Goal: Task Accomplishment & Management: Use online tool/utility

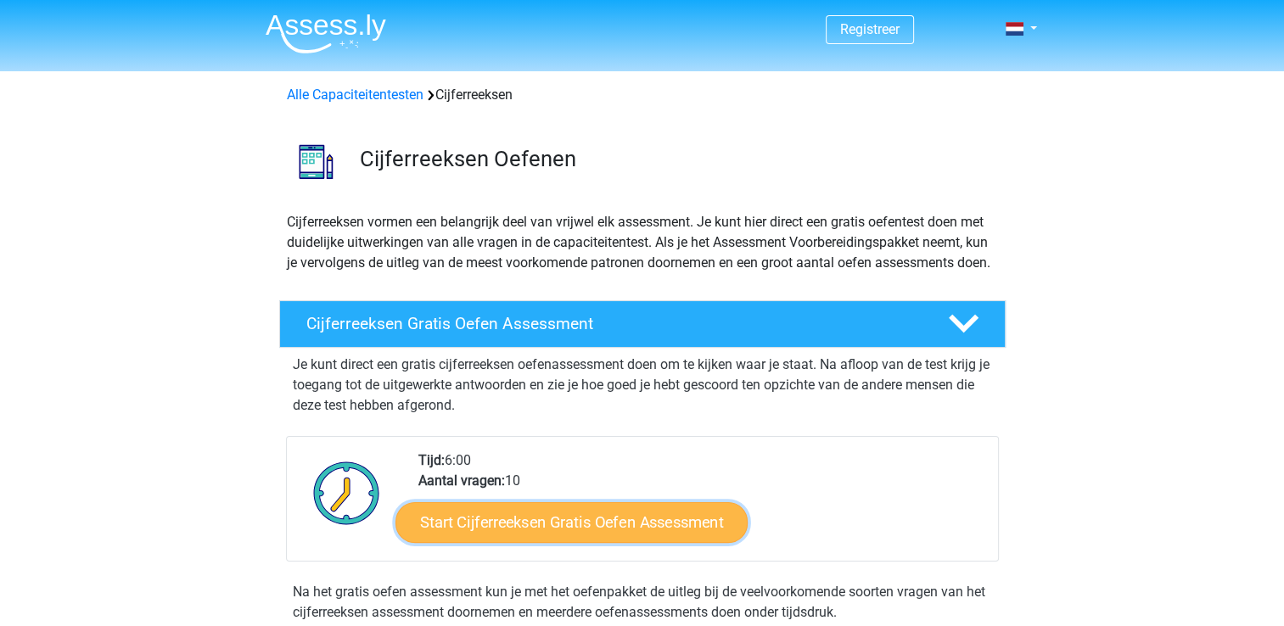
click at [551, 539] on link "Start Cijferreeksen Gratis Oefen Assessment" at bounding box center [571, 521] width 352 height 41
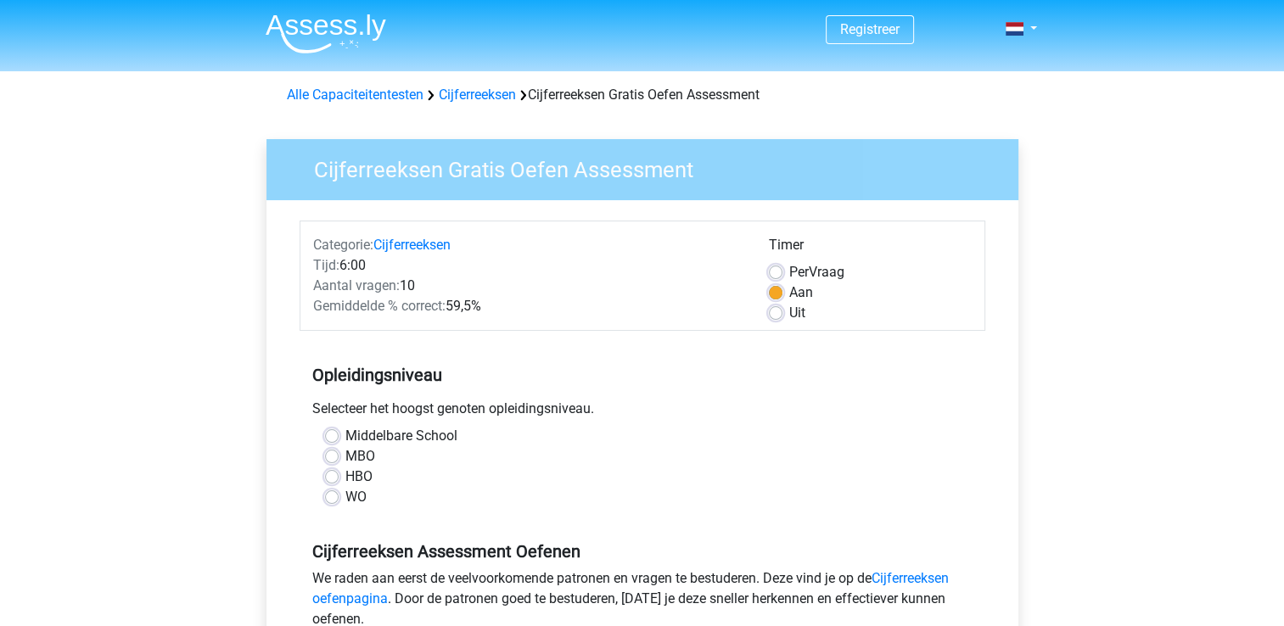
click at [359, 474] on label "HBO" at bounding box center [358, 477] width 27 height 20
click at [338, 474] on input "HBO" at bounding box center [332, 475] width 14 height 17
radio input "true"
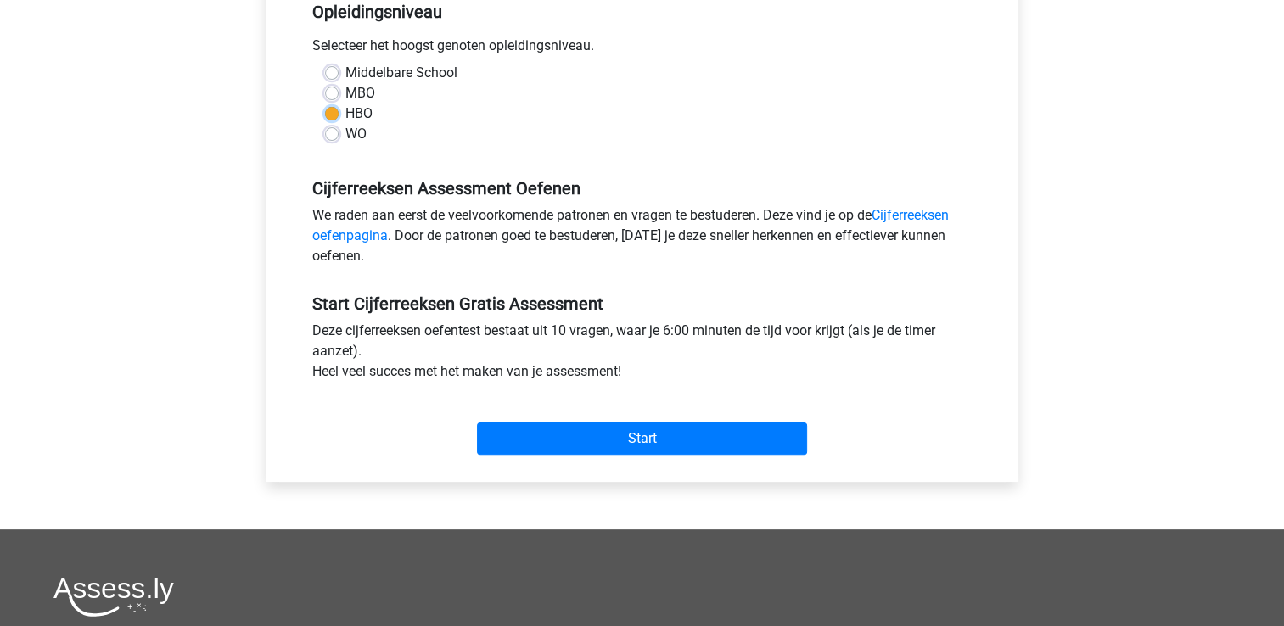
scroll to position [369, 0]
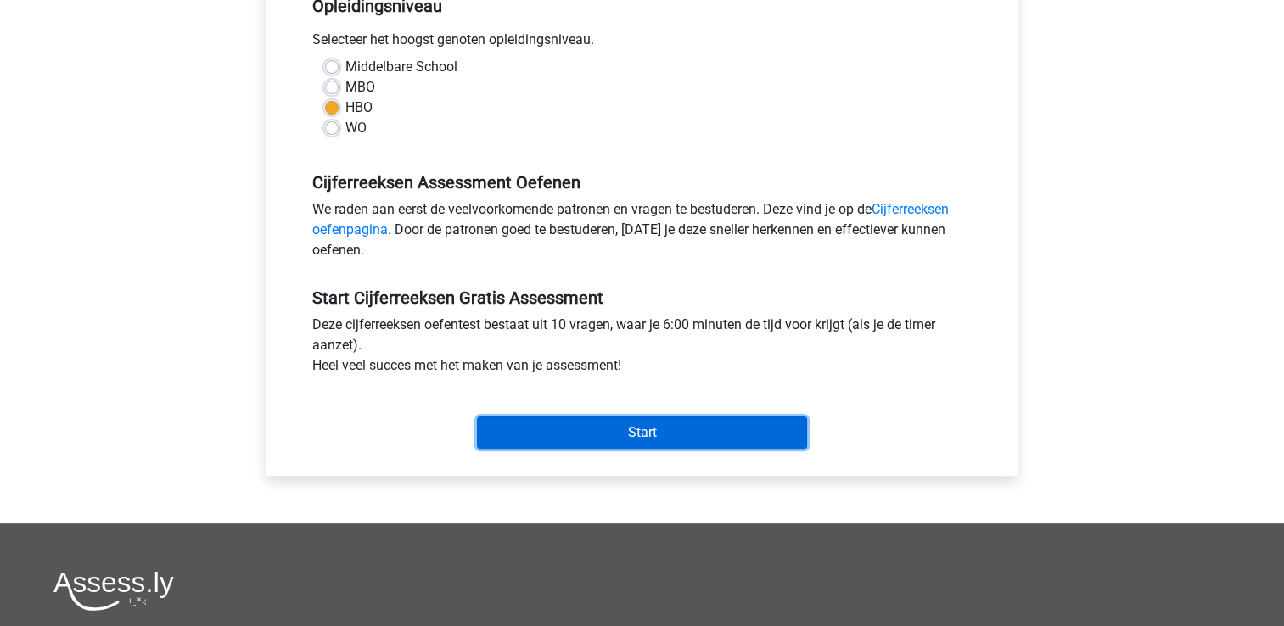
click at [736, 439] on input "Start" at bounding box center [642, 433] width 330 height 32
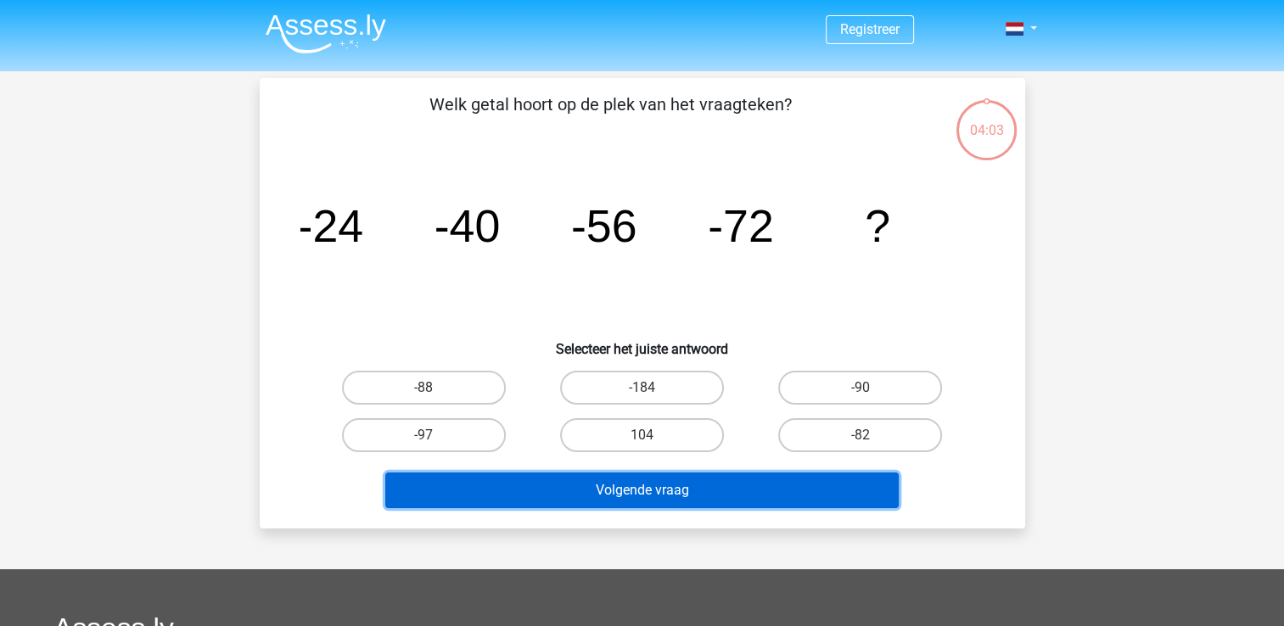
click at [796, 494] on button "Volgende vraag" at bounding box center [641, 491] width 513 height 36
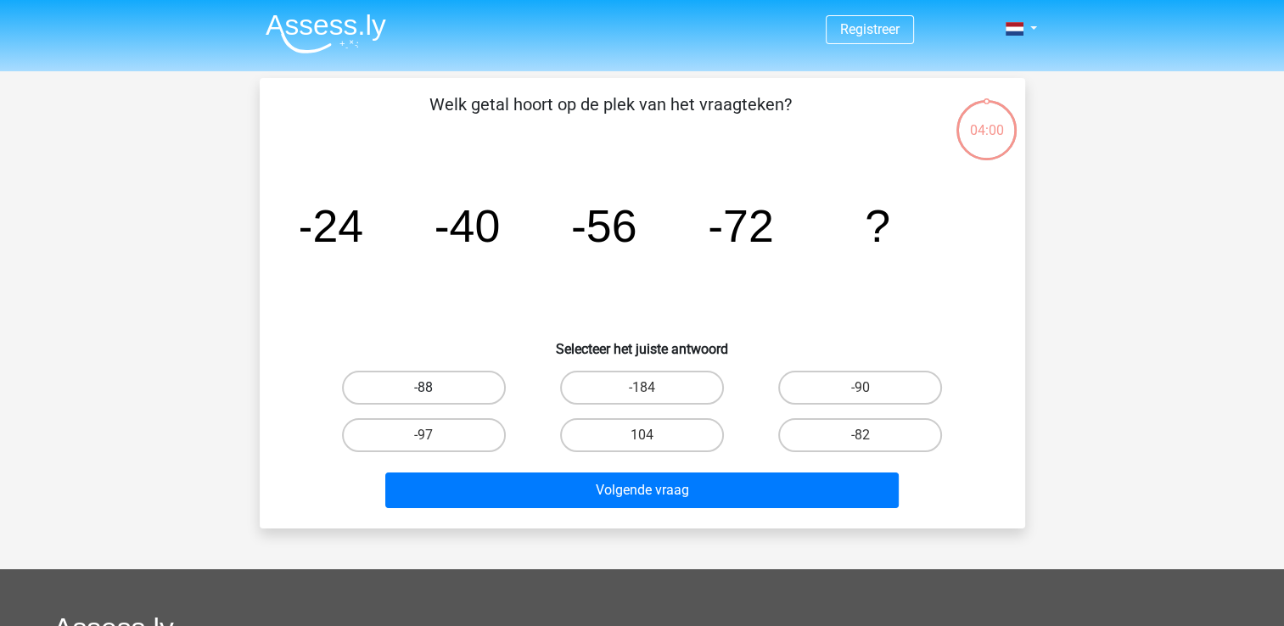
click at [442, 394] on label "-88" at bounding box center [424, 388] width 164 height 34
click at [434, 394] on input "-88" at bounding box center [428, 393] width 11 height 11
radio input "true"
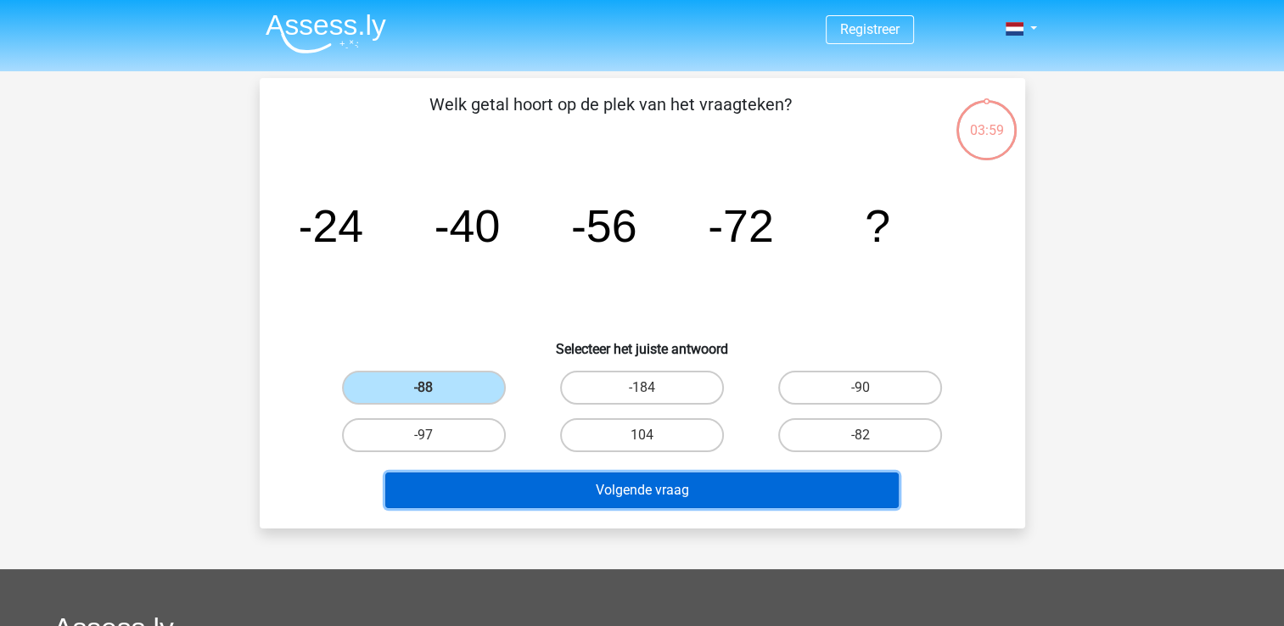
click at [540, 488] on button "Volgende vraag" at bounding box center [641, 491] width 513 height 36
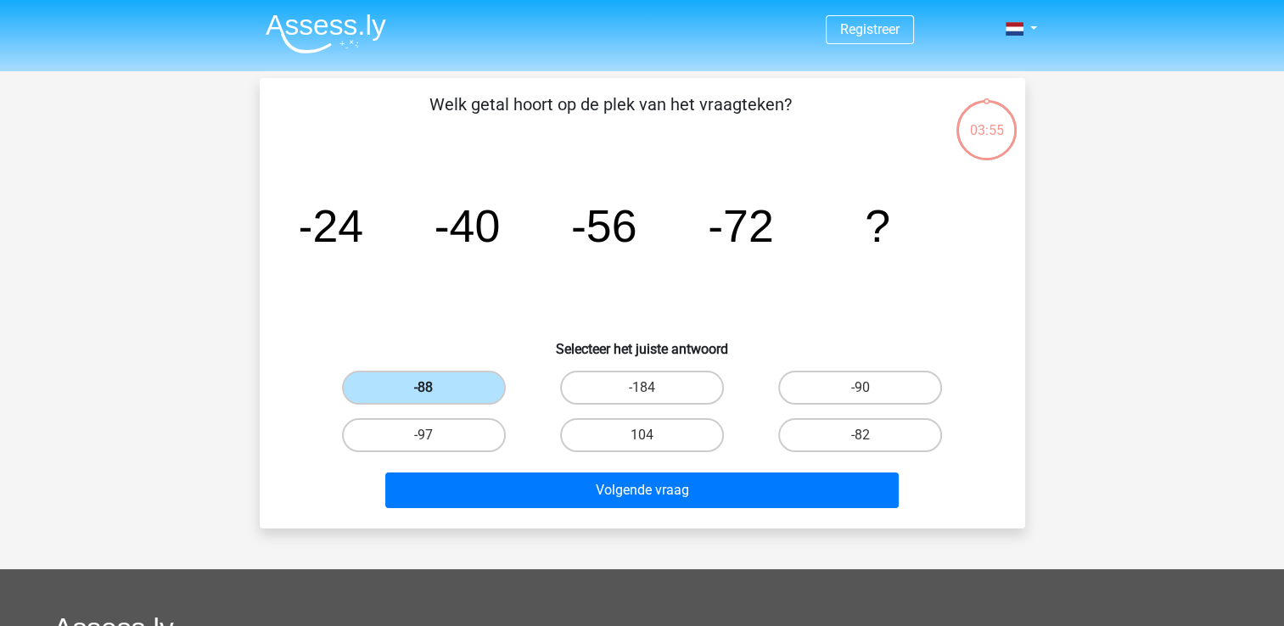
click at [435, 387] on label "-88" at bounding box center [424, 388] width 164 height 34
click at [434, 388] on input "-88" at bounding box center [428, 393] width 11 height 11
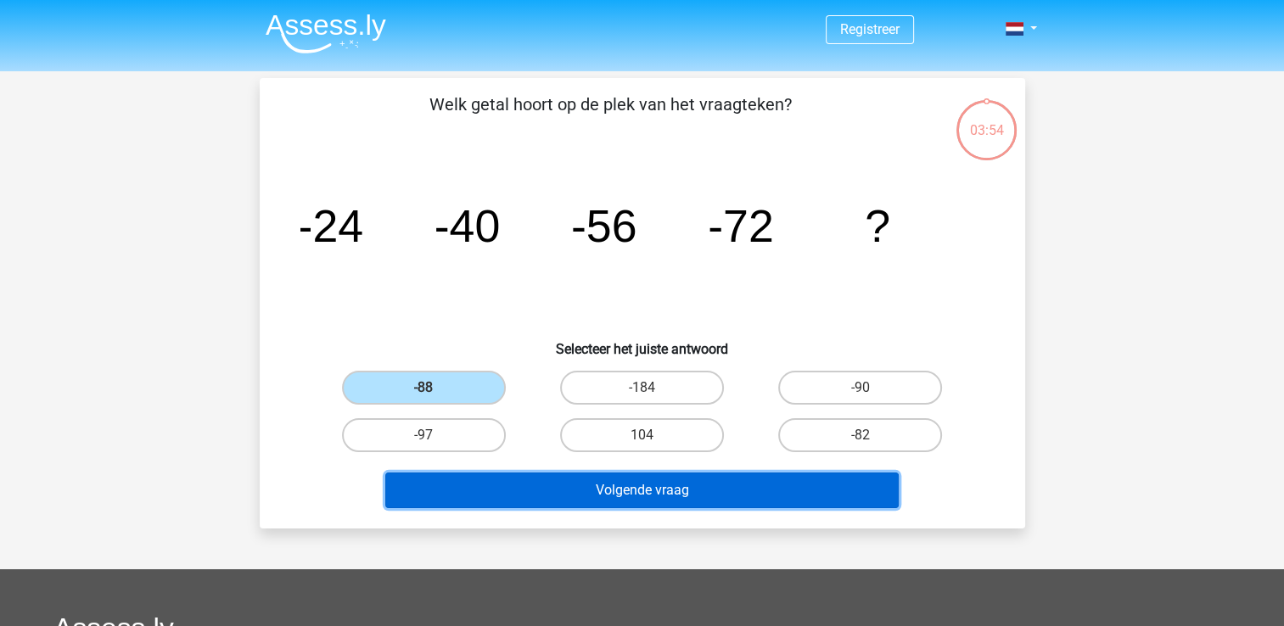
click at [616, 481] on button "Volgende vraag" at bounding box center [641, 491] width 513 height 36
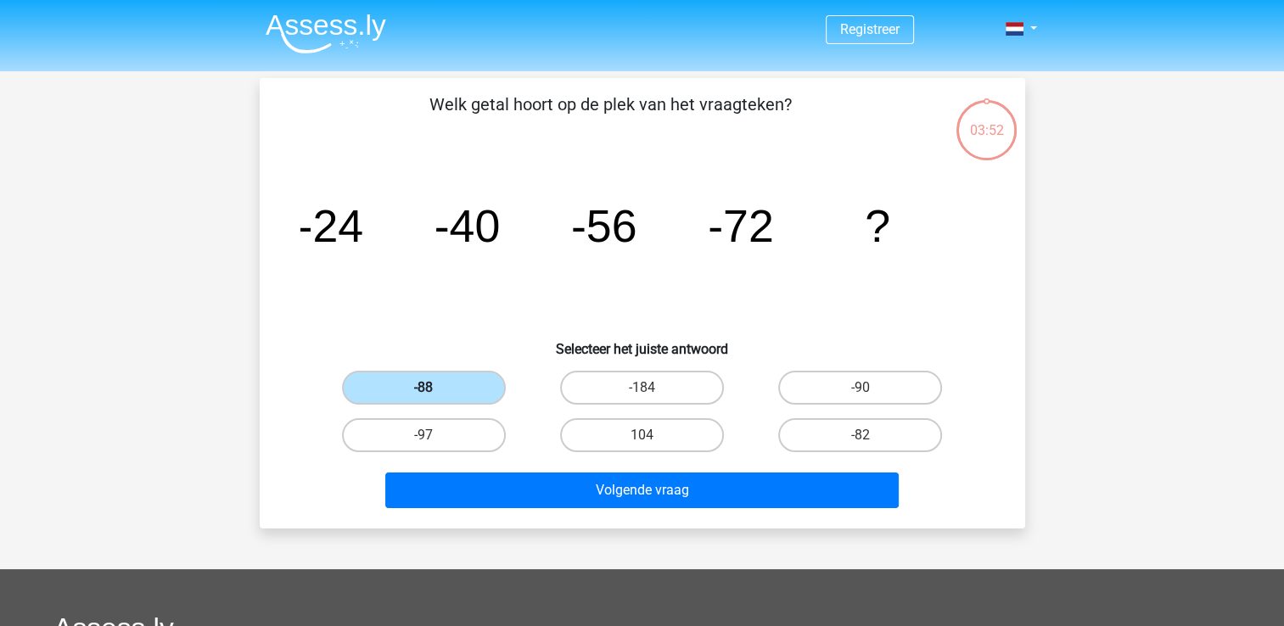
click at [445, 378] on label "-88" at bounding box center [424, 388] width 164 height 34
click at [434, 388] on input "-88" at bounding box center [428, 393] width 11 height 11
click at [445, 378] on label "-88" at bounding box center [424, 388] width 164 height 34
click at [434, 388] on input "-88" at bounding box center [428, 393] width 11 height 11
drag, startPoint x: 445, startPoint y: 378, endPoint x: 879, endPoint y: 221, distance: 462.1
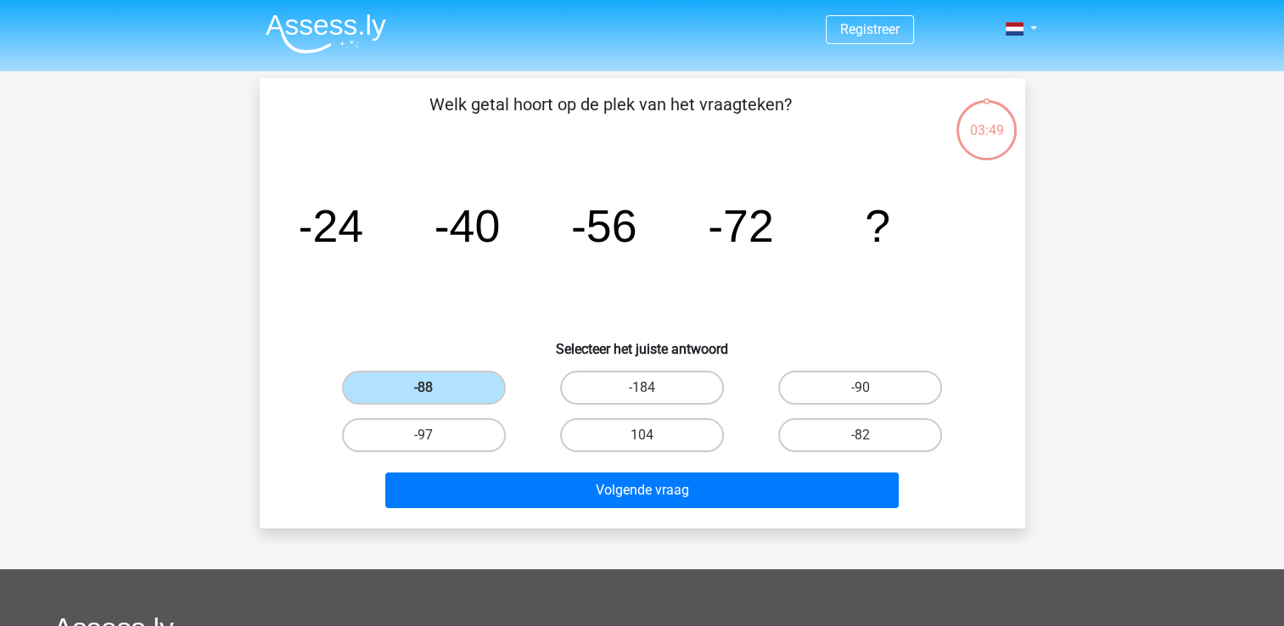
click at [879, 221] on tspan "?" at bounding box center [876, 225] width 25 height 51
click at [441, 379] on label "-88" at bounding box center [424, 388] width 164 height 34
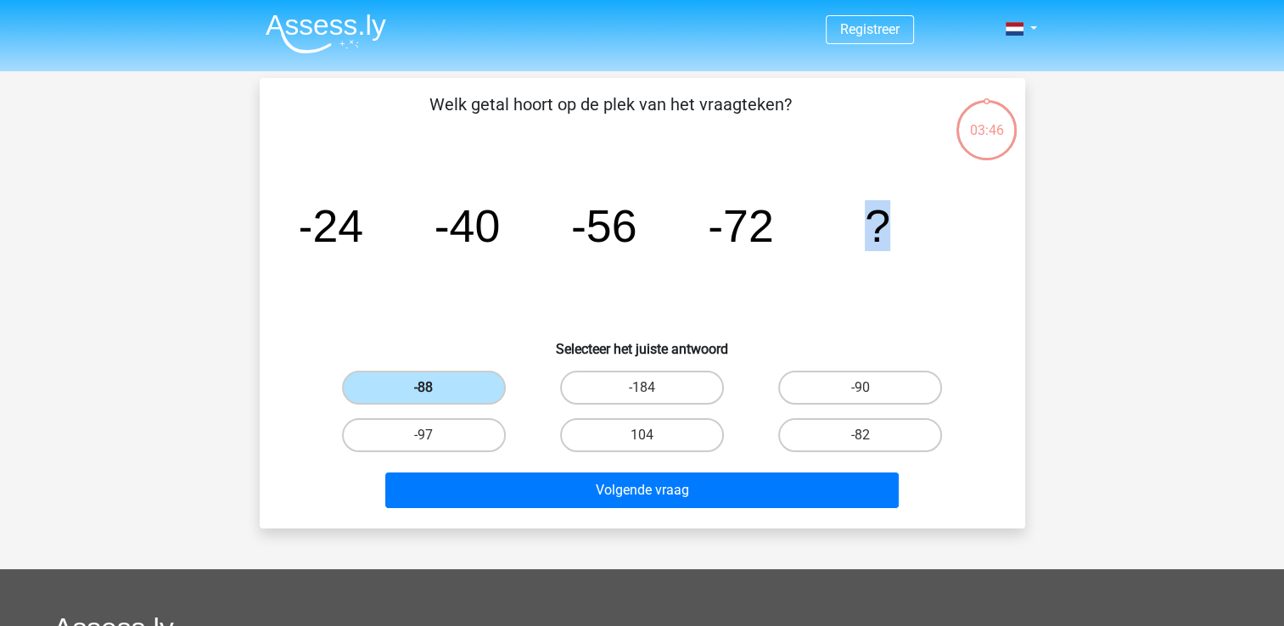
click at [434, 388] on input "-88" at bounding box center [428, 393] width 11 height 11
click at [678, 378] on label "-184" at bounding box center [642, 388] width 164 height 34
click at [652, 388] on input "-184" at bounding box center [646, 393] width 11 height 11
radio input "true"
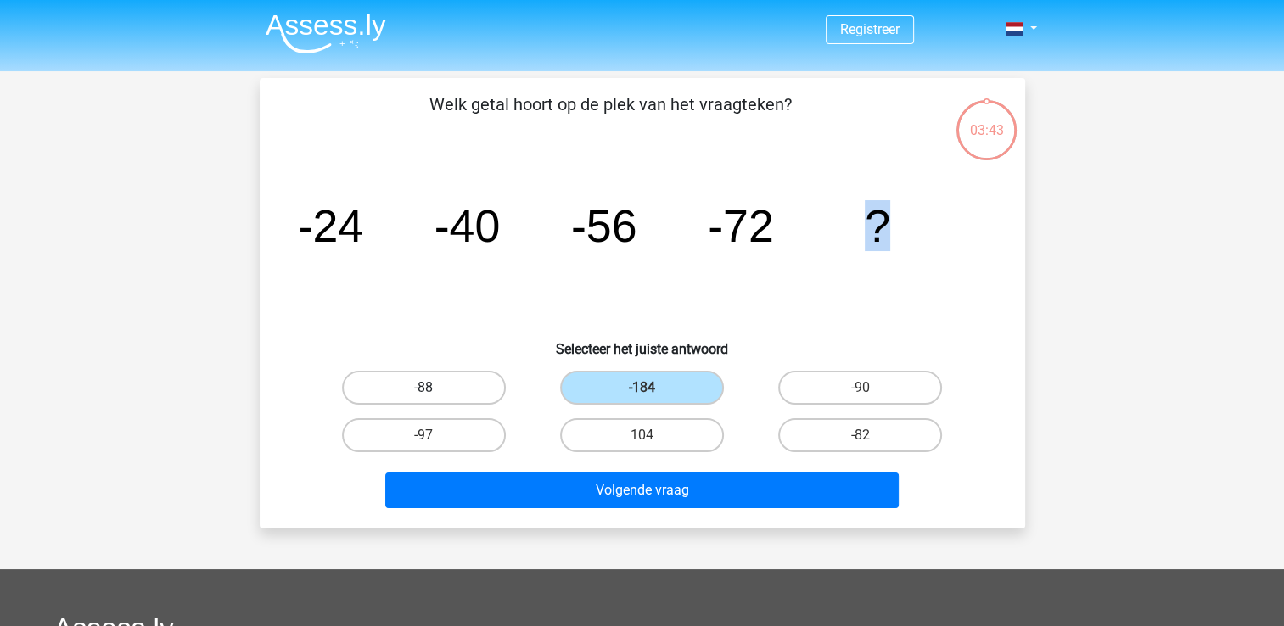
click at [436, 394] on label "-88" at bounding box center [424, 388] width 164 height 34
click at [434, 394] on input "-88" at bounding box center [428, 393] width 11 height 11
radio input "true"
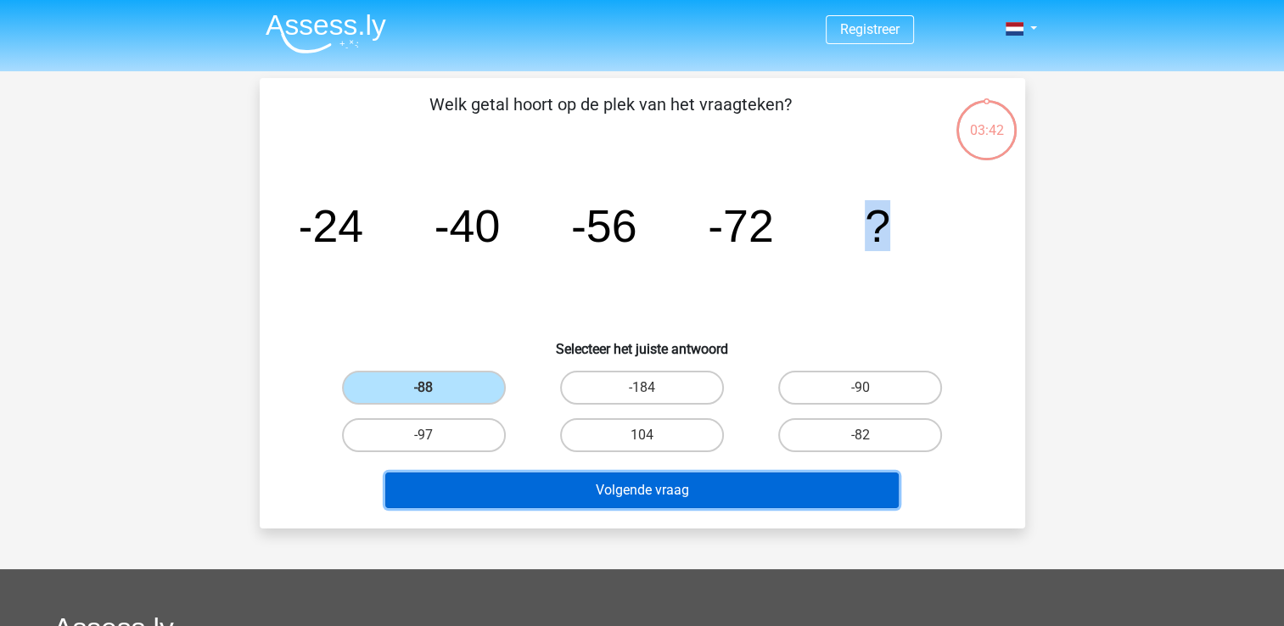
click at [649, 494] on button "Volgende vraag" at bounding box center [641, 491] width 513 height 36
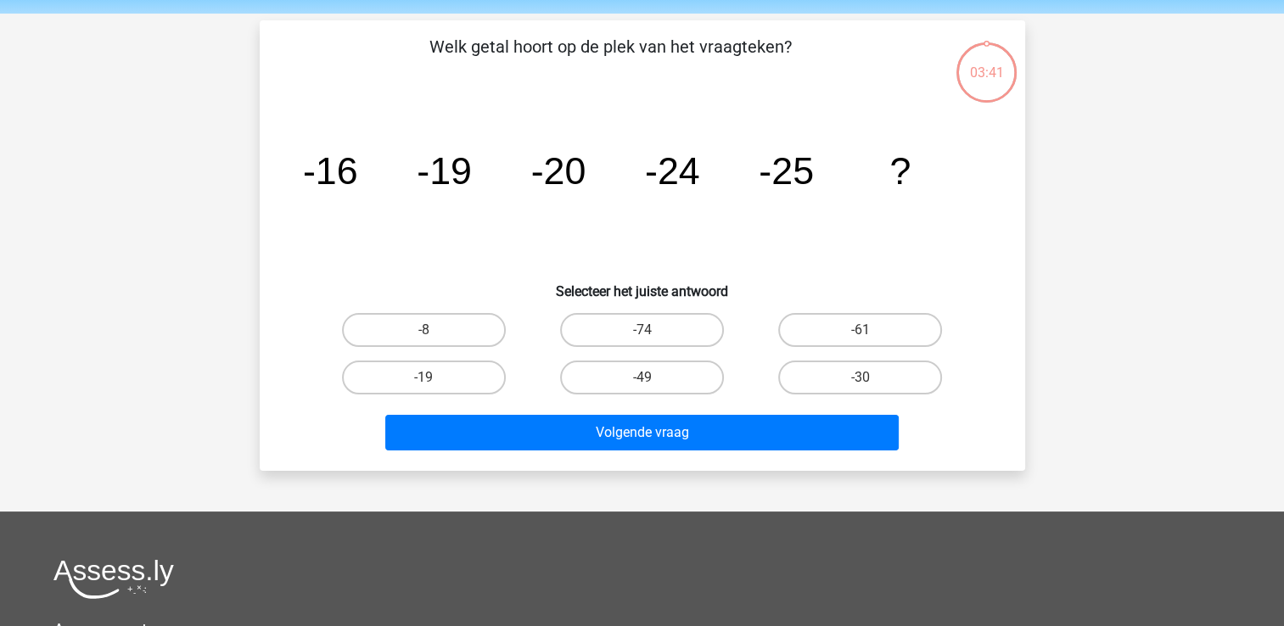
scroll to position [78, 0]
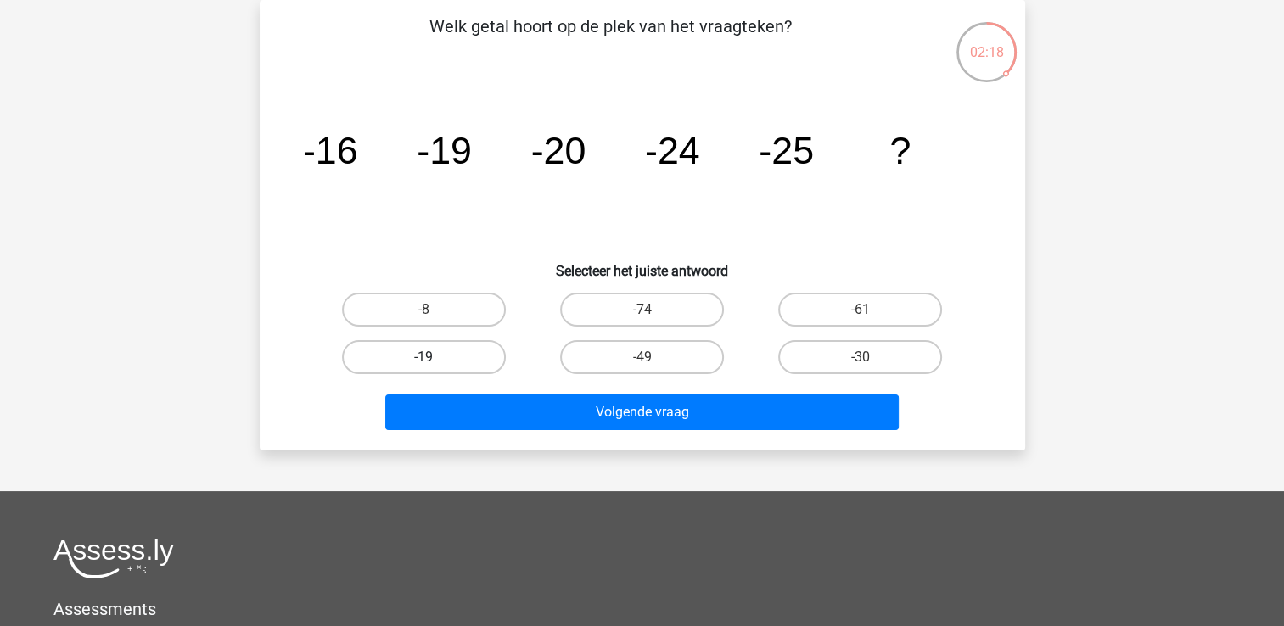
click at [417, 358] on label "-19" at bounding box center [424, 357] width 164 height 34
click at [423, 358] on input "-19" at bounding box center [428, 362] width 11 height 11
radio input "true"
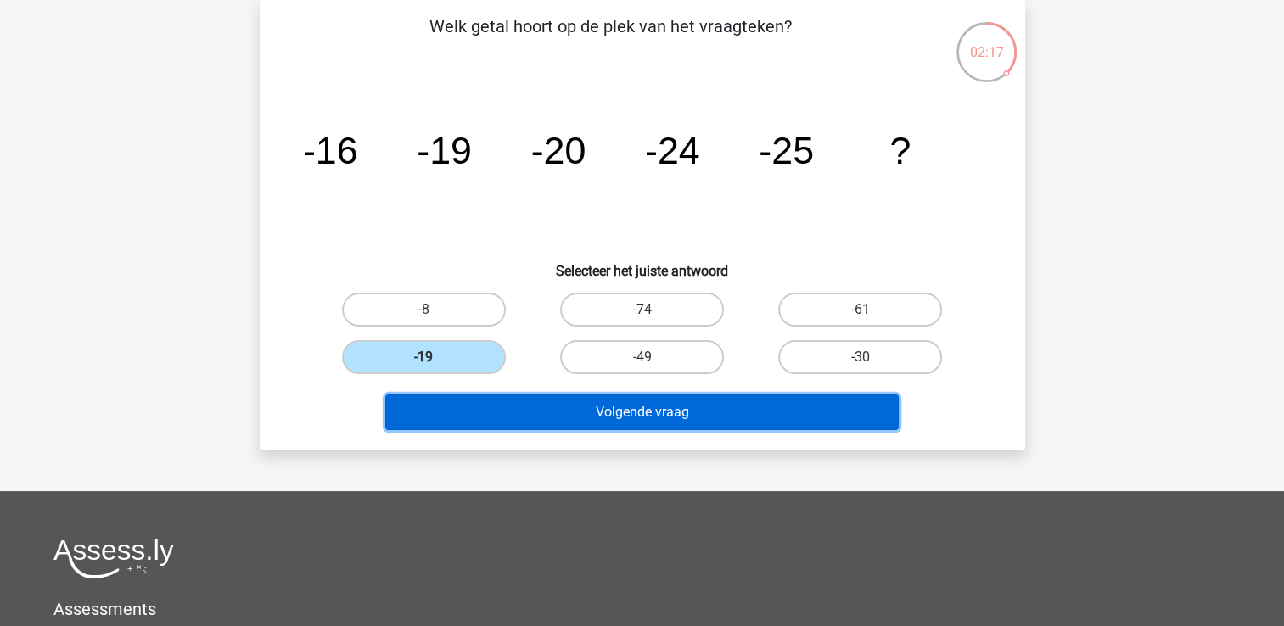
click at [600, 414] on button "Volgende vraag" at bounding box center [641, 412] width 513 height 36
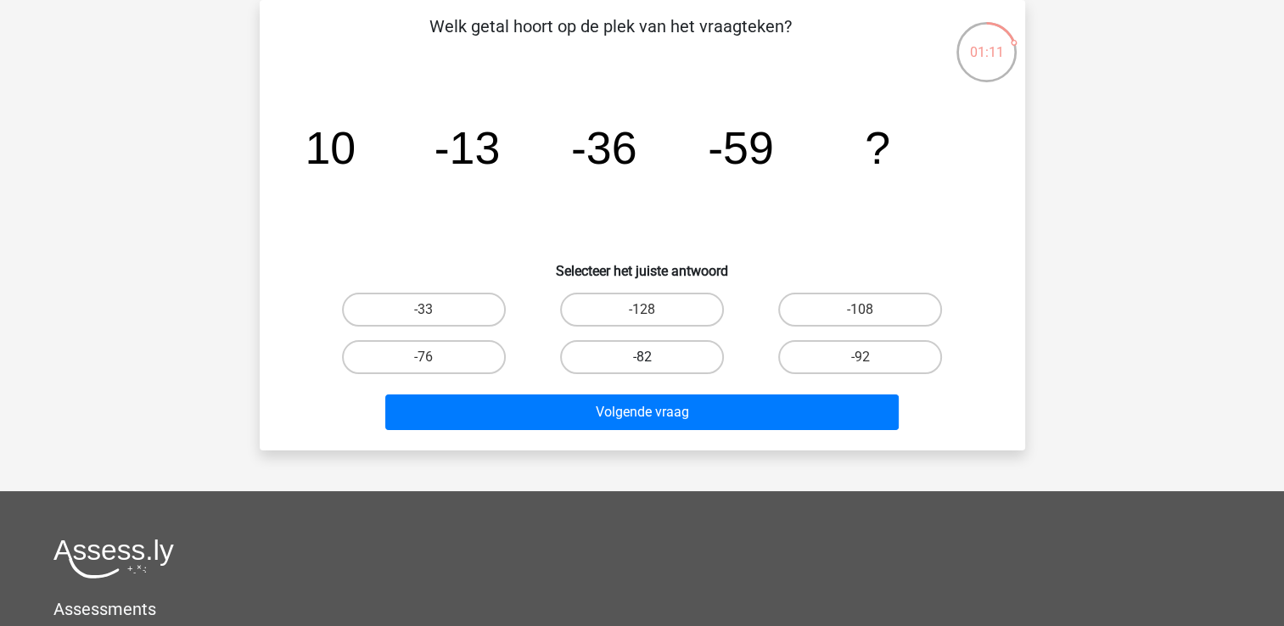
click at [626, 350] on label "-82" at bounding box center [642, 357] width 164 height 34
click at [641, 357] on input "-82" at bounding box center [646, 362] width 11 height 11
radio input "true"
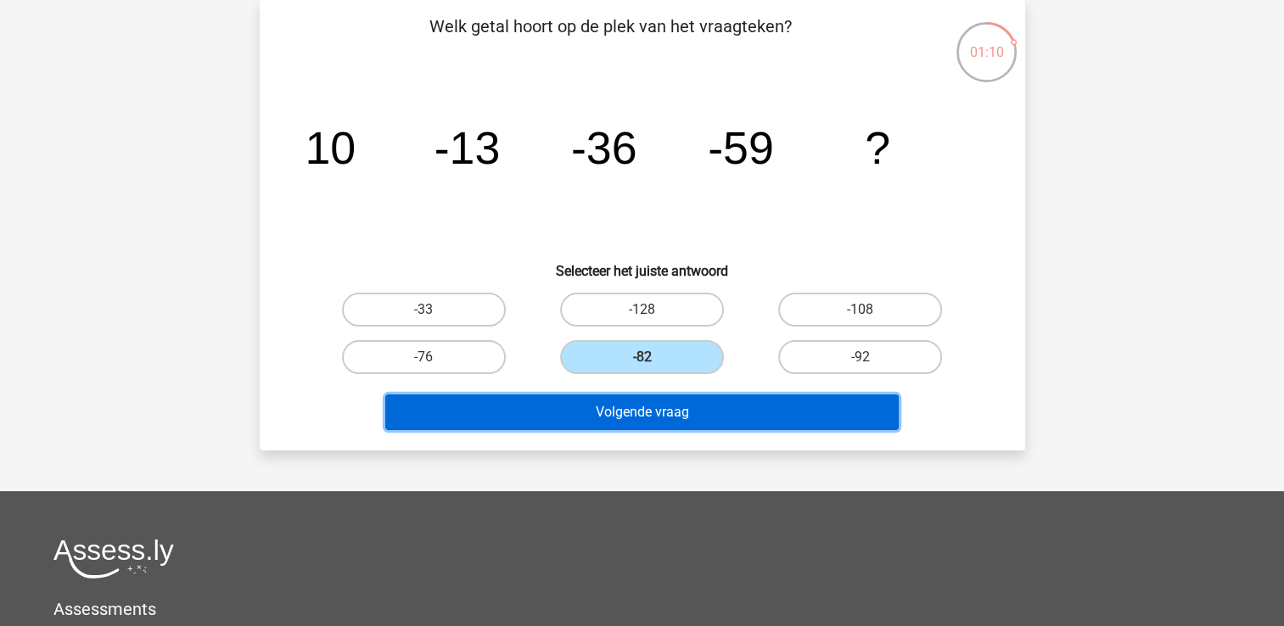
click at [646, 417] on button "Volgende vraag" at bounding box center [641, 412] width 513 height 36
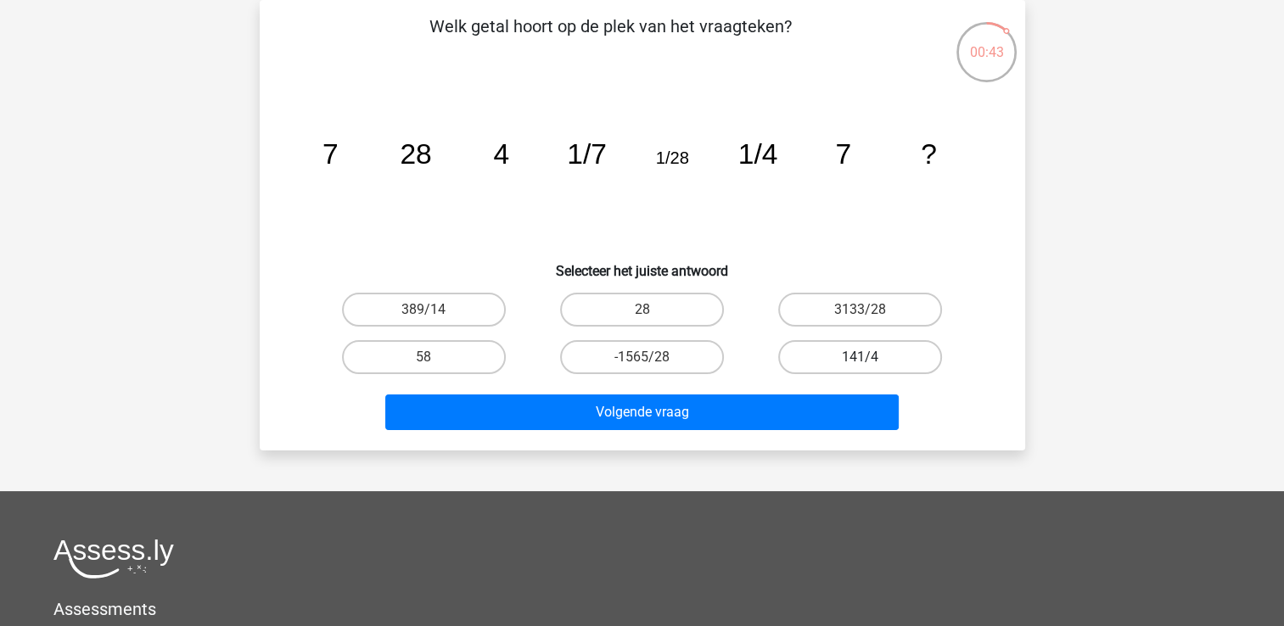
click at [848, 355] on label "141/4" at bounding box center [860, 357] width 164 height 34
click at [860, 357] on input "141/4" at bounding box center [865, 362] width 11 height 11
radio input "true"
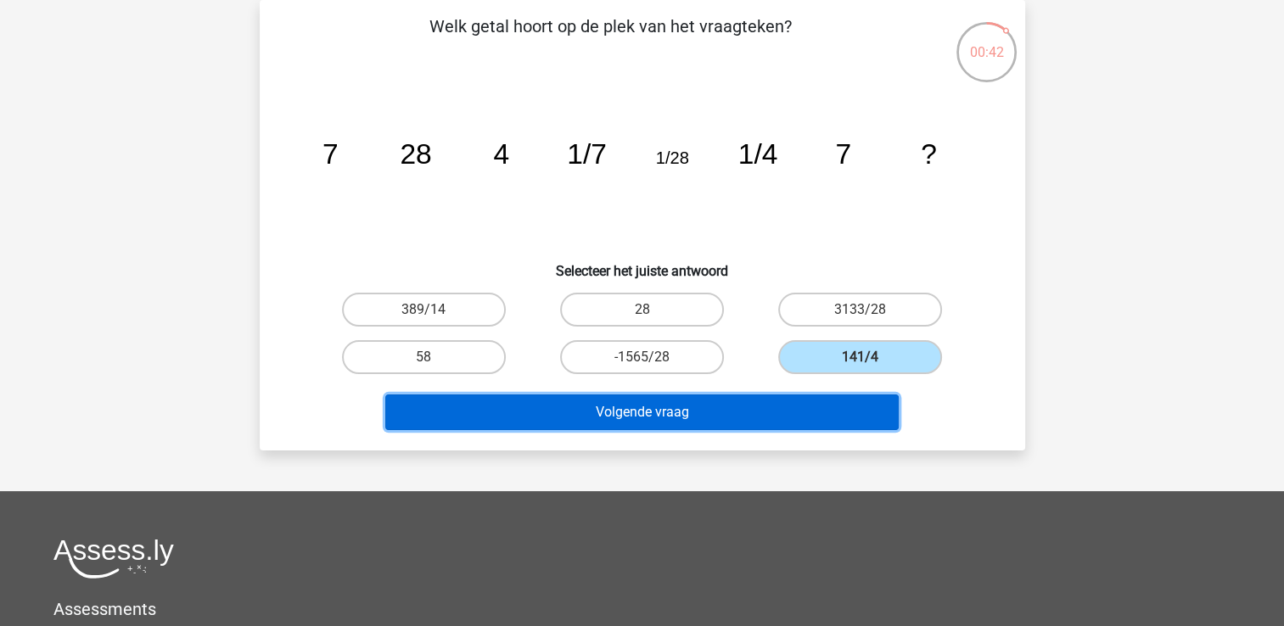
click at [775, 413] on button "Volgende vraag" at bounding box center [641, 412] width 513 height 36
